Goal: Check status: Check status

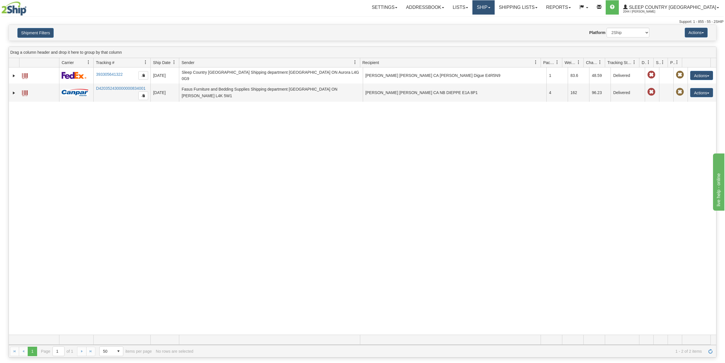
click at [494, 6] on link "Ship" at bounding box center [483, 7] width 22 height 14
click at [494, 25] on link "OnHold / Order Queue" at bounding box center [469, 27] width 52 height 7
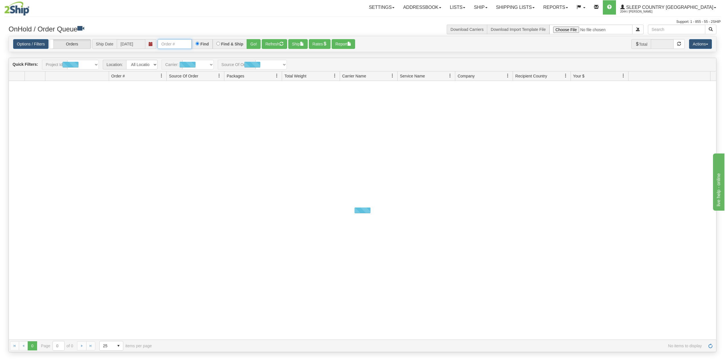
drag, startPoint x: 185, startPoint y: 43, endPoint x: 189, endPoint y: 47, distance: 5.2
click at [185, 43] on input "text" at bounding box center [175, 44] width 34 height 10
paste input "9000I155443"
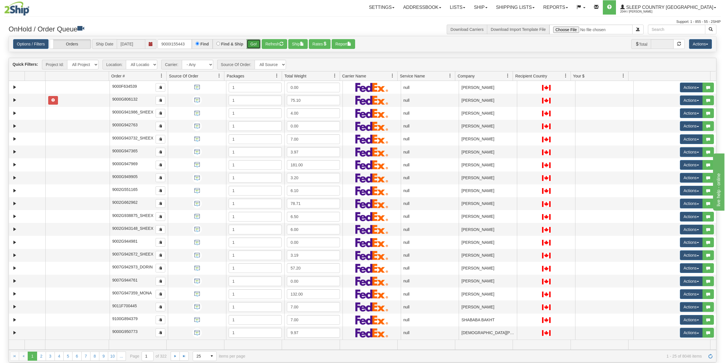
click at [255, 45] on button "Go!" at bounding box center [254, 44] width 14 height 10
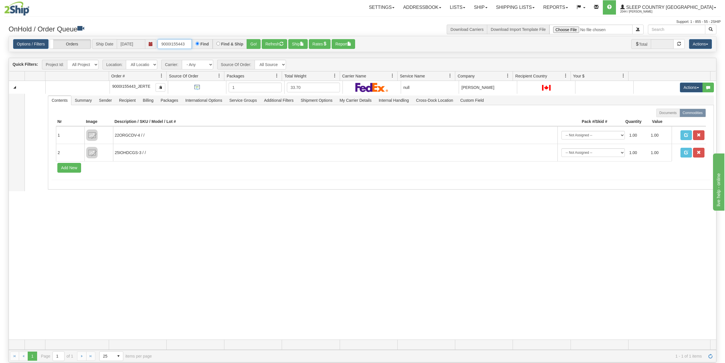
click at [179, 43] on input "9000I155443" at bounding box center [175, 44] width 34 height 10
click at [182, 44] on input "9000I155443" at bounding box center [175, 44] width 34 height 10
paste input "7I154180"
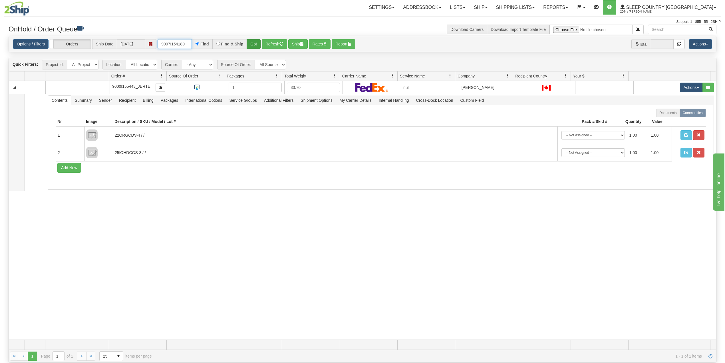
type input "9007I154180"
click at [254, 43] on button "Go!" at bounding box center [254, 44] width 14 height 10
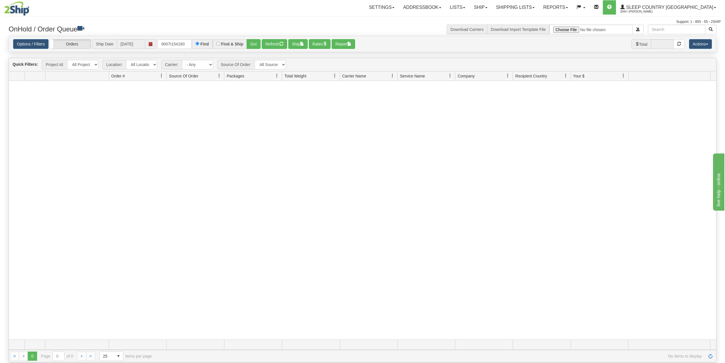
click at [529, 0] on nav "Toggle navigation Settings Shipping Preferences Fields Preferences New Groups" at bounding box center [424, 7] width 593 height 15
click at [539, 9] on link "Shipping lists" at bounding box center [515, 7] width 47 height 14
click at [528, 28] on span "Search Shipment History" at bounding box center [511, 27] width 44 height 5
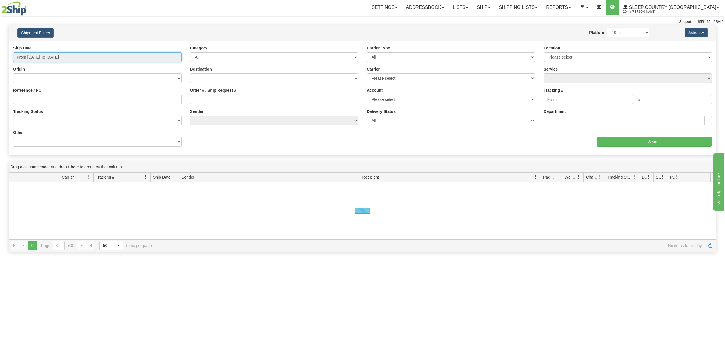
drag, startPoint x: 51, startPoint y: 57, endPoint x: 50, endPoint y: 80, distance: 23.4
click at [51, 57] on input "From [DATE] To [DATE]" at bounding box center [97, 57] width 168 height 10
click at [33, 100] on li "Last 30 Days" at bounding box center [39, 98] width 46 height 8
type input "From [DATE] To [DATE]"
click at [35, 99] on input "Reference / PO" at bounding box center [97, 99] width 168 height 10
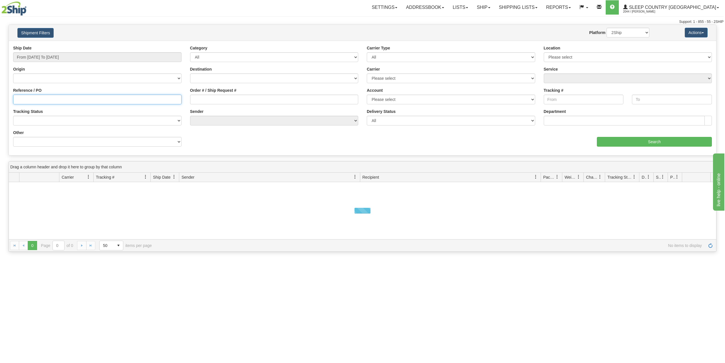
paste input "9007I154180"
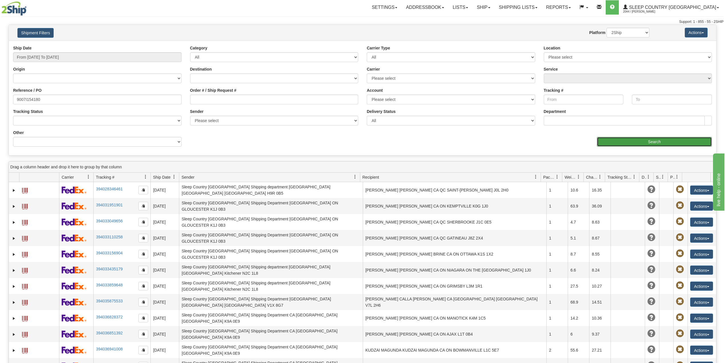
click at [631, 143] on input "Search" at bounding box center [654, 142] width 115 height 10
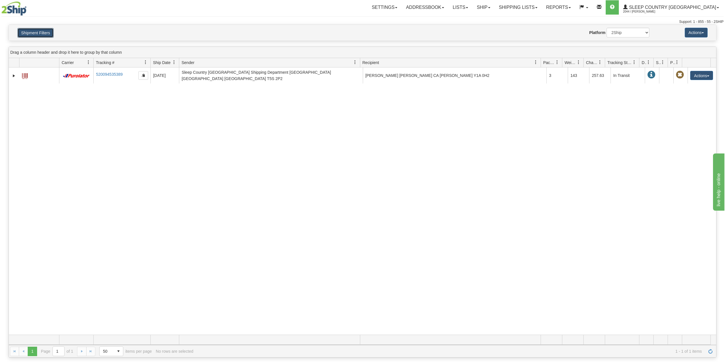
click at [39, 33] on button "Shipment Filters" at bounding box center [35, 33] width 36 height 10
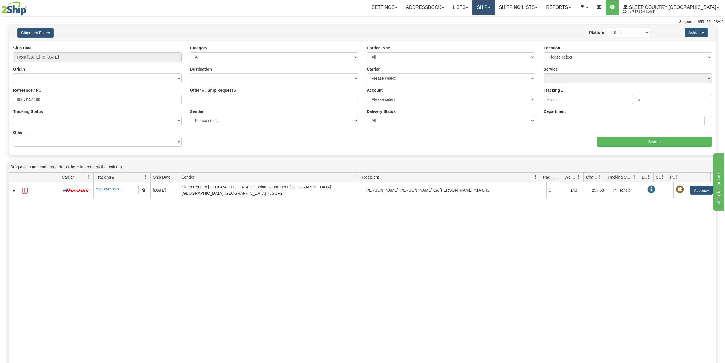
click at [494, 6] on link "Ship" at bounding box center [483, 7] width 22 height 14
click at [538, 6] on link "Shipping lists" at bounding box center [518, 7] width 47 height 14
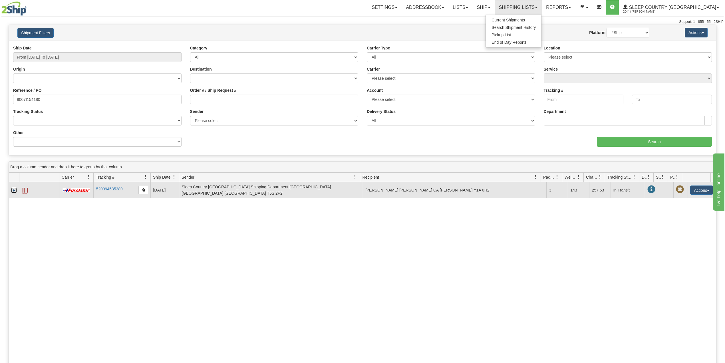
click at [13, 188] on link "Expand" at bounding box center [14, 190] width 6 height 6
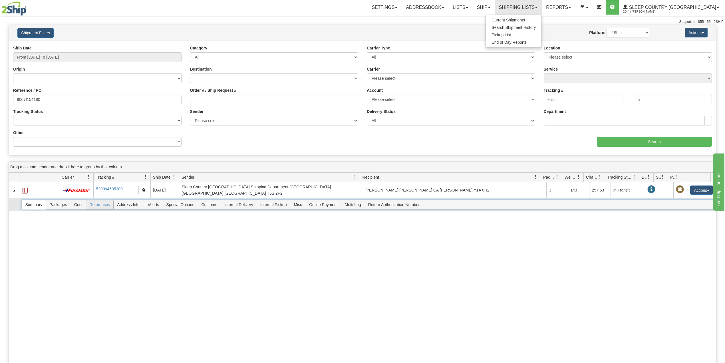
click at [100, 202] on span "References" at bounding box center [99, 204] width 27 height 9
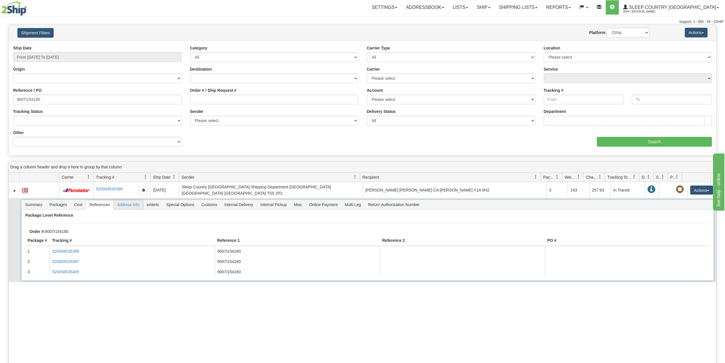
click at [135, 202] on span "Address Info" at bounding box center [128, 204] width 29 height 9
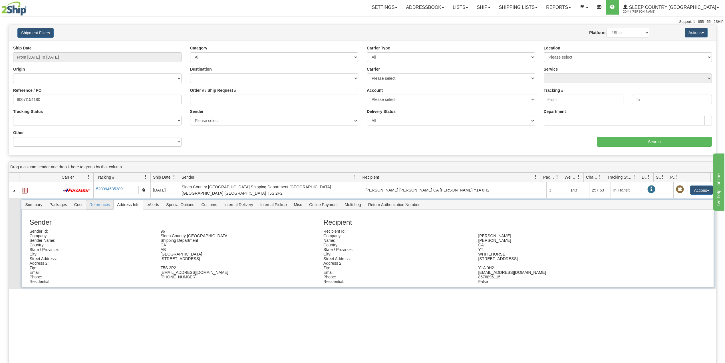
click at [97, 202] on span "References" at bounding box center [99, 204] width 27 height 9
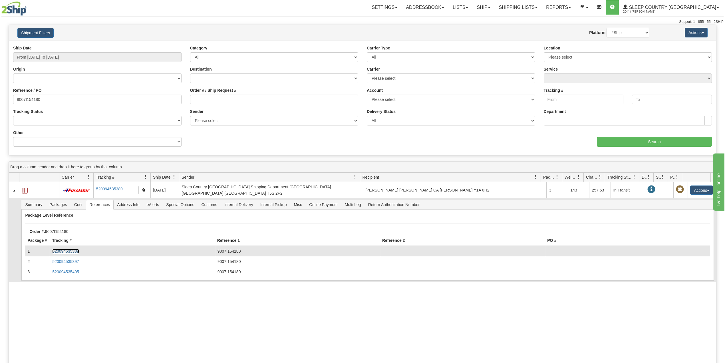
click at [70, 250] on link "520094535389" at bounding box center [65, 251] width 27 height 5
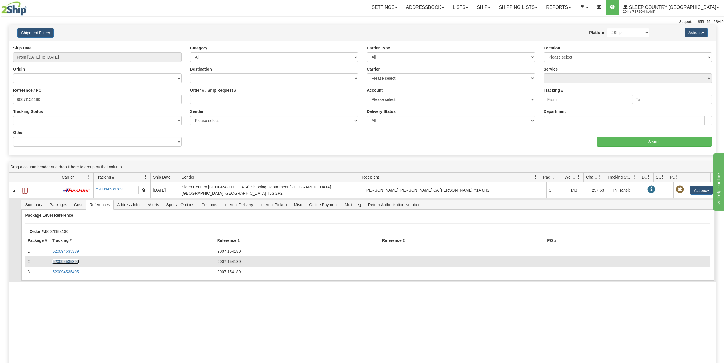
click at [73, 260] on link "520094535397" at bounding box center [65, 261] width 27 height 5
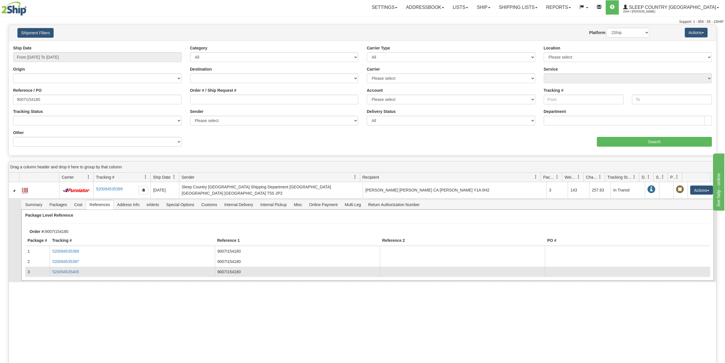
click at [70, 272] on td "520094535405" at bounding box center [132, 271] width 165 height 10
click at [70, 270] on link "520094535405" at bounding box center [65, 271] width 27 height 5
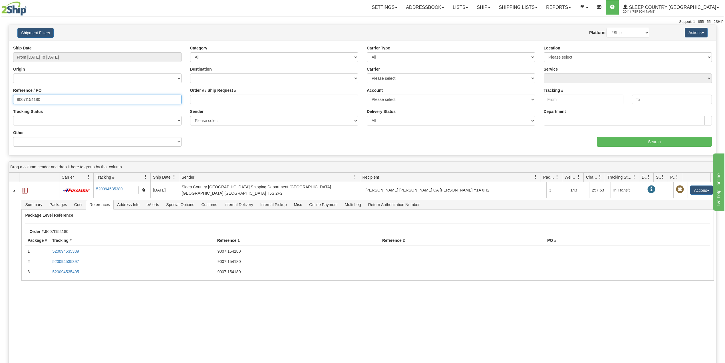
click at [26, 100] on input "9007I154180" at bounding box center [97, 99] width 168 height 10
paste input "0I153439"
type input "9000I153439"
click at [621, 140] on input "Search" at bounding box center [654, 142] width 115 height 10
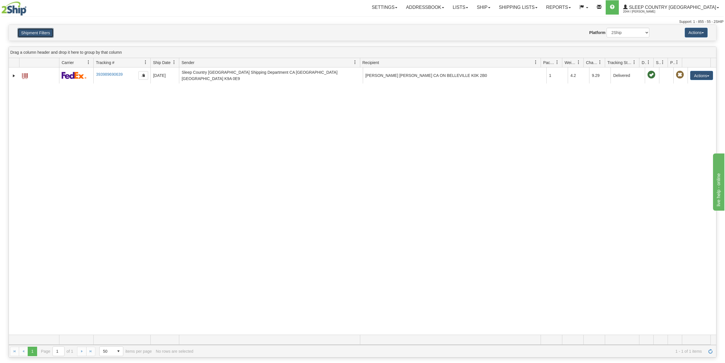
click at [42, 31] on button "Shipment Filters" at bounding box center [35, 33] width 36 height 10
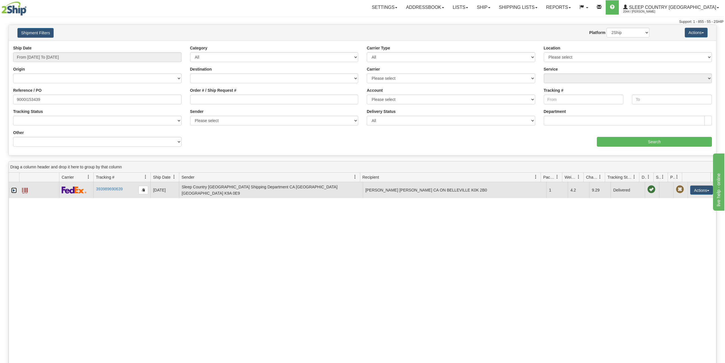
click at [13, 188] on link "Expand" at bounding box center [14, 190] width 6 height 6
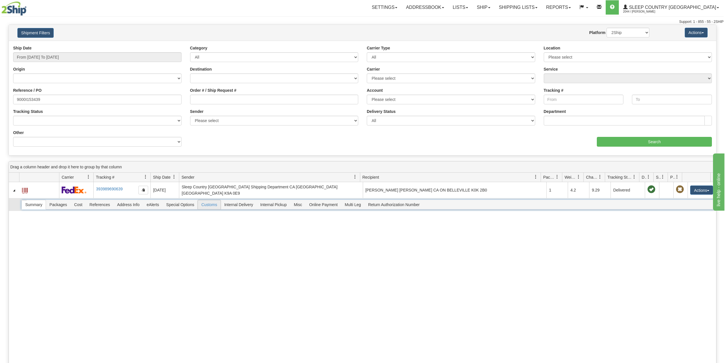
click at [218, 204] on span "Customs" at bounding box center [209, 204] width 23 height 9
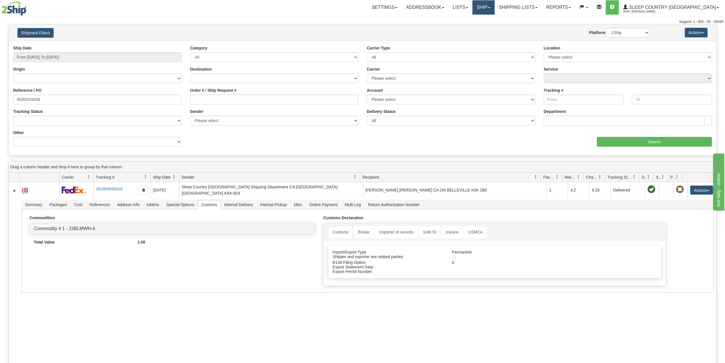
click at [494, 5] on link "Ship" at bounding box center [483, 7] width 22 height 14
click at [489, 27] on span "OnHold / Order Queue" at bounding box center [468, 27] width 40 height 5
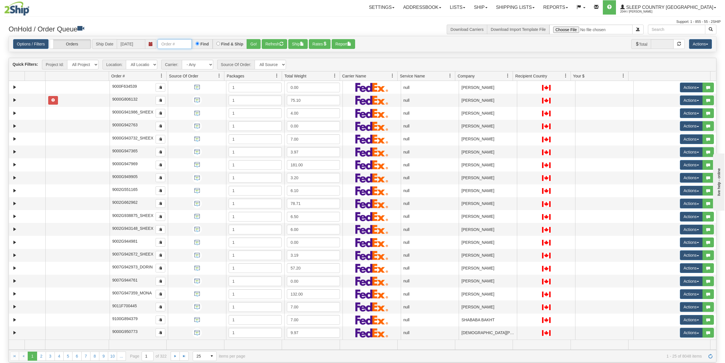
drag, startPoint x: 167, startPoint y: 47, endPoint x: 171, endPoint y: 49, distance: 4.0
click at [168, 47] on input "text" at bounding box center [175, 44] width 34 height 10
paste input "9000I153439"
type input "9000I153439"
click at [254, 42] on button "Go!" at bounding box center [254, 44] width 14 height 10
